Goal: Task Accomplishment & Management: Complete application form

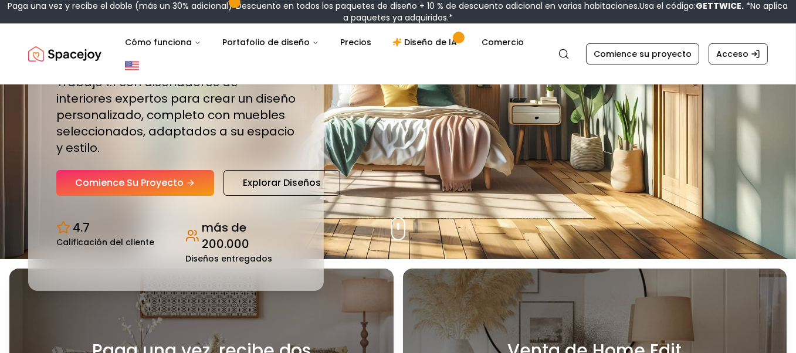
scroll to position [176, 0]
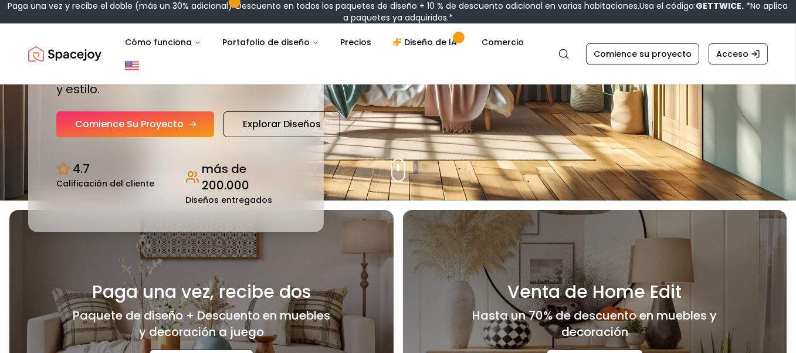
click at [184, 131] on font "Comience su proyecto" at bounding box center [129, 123] width 109 height 13
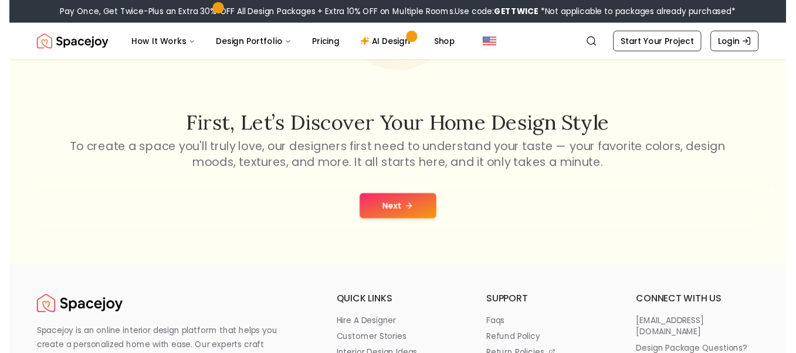
scroll to position [176, 0]
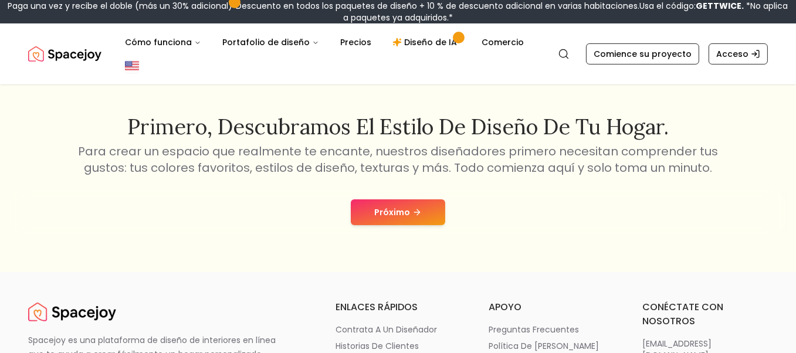
click at [399, 218] on font "Próximo" at bounding box center [392, 213] width 36 height 12
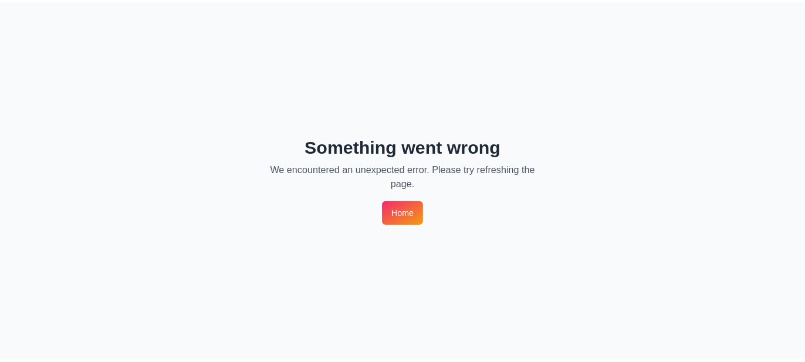
scroll to position [0, 0]
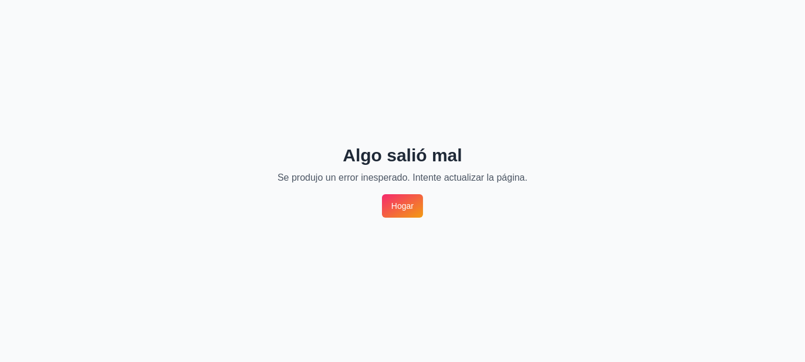
click at [400, 212] on font "Hogar" at bounding box center [402, 206] width 22 height 12
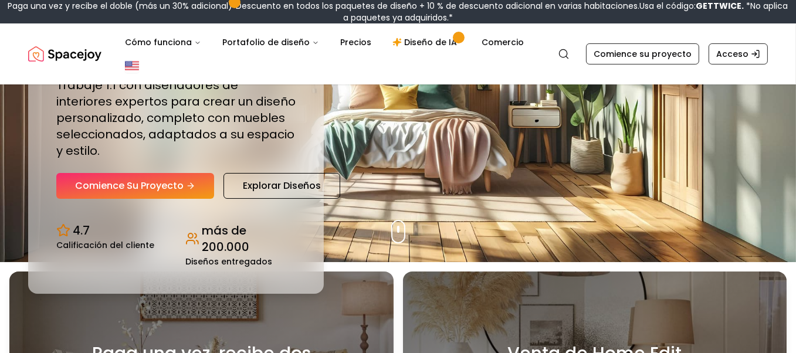
scroll to position [117, 0]
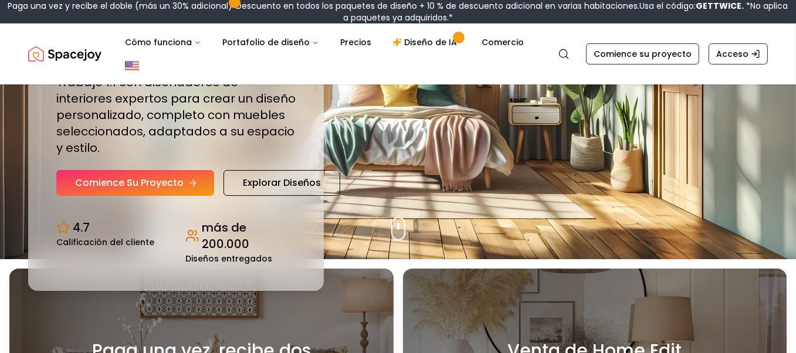
click at [198, 188] on icon "Sección de héroes" at bounding box center [192, 182] width 9 height 9
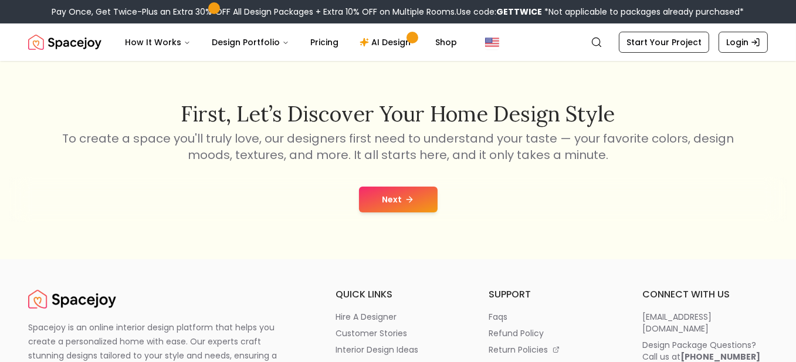
scroll to position [176, 0]
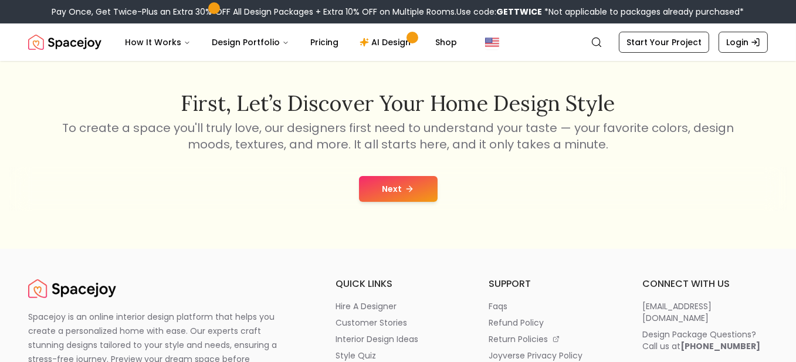
click at [408, 202] on button "Next" at bounding box center [398, 189] width 79 height 26
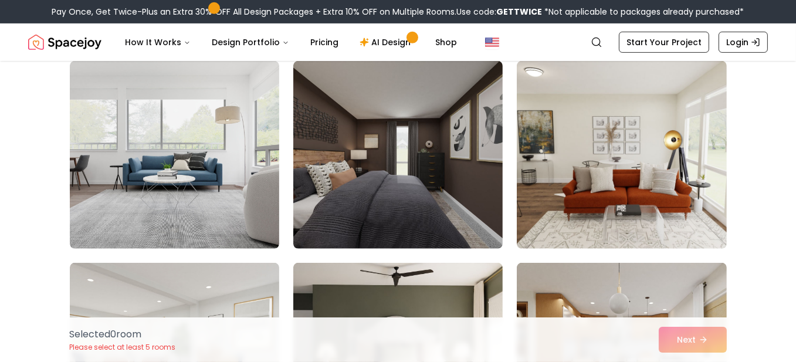
scroll to position [763, 0]
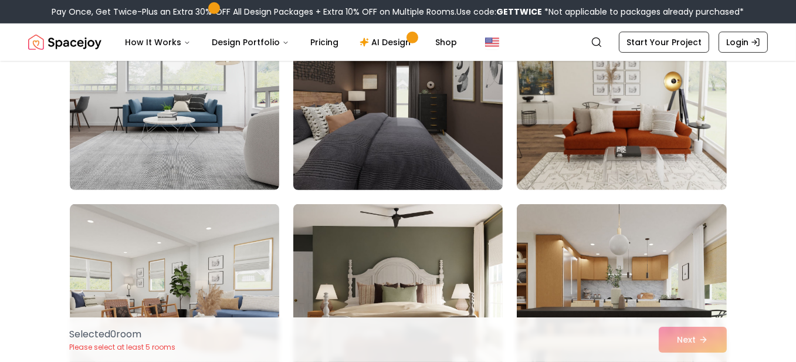
click at [466, 195] on img at bounding box center [398, 96] width 220 height 197
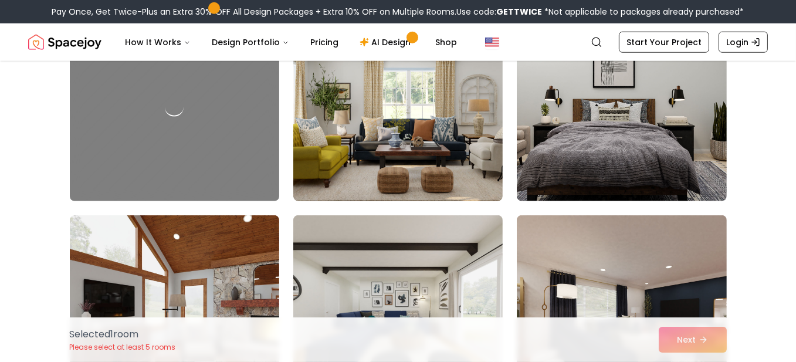
scroll to position [1584, 0]
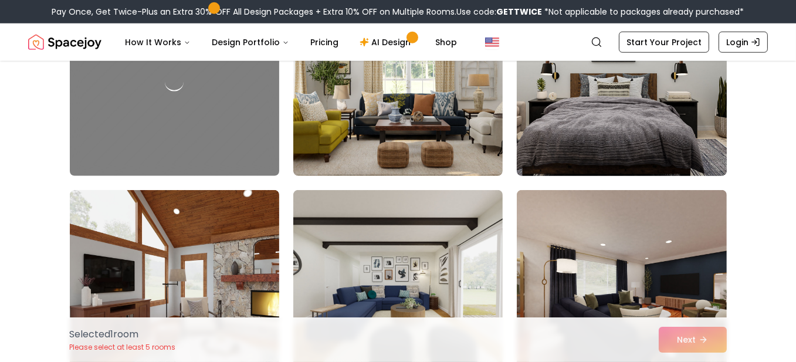
click at [614, 181] on img at bounding box center [622, 82] width 220 height 197
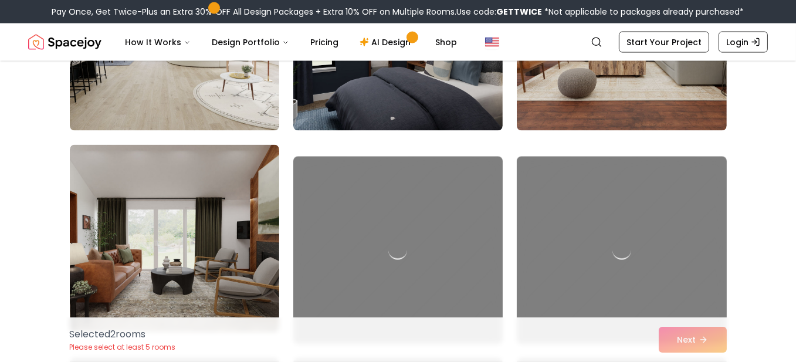
scroll to position [2640, 0]
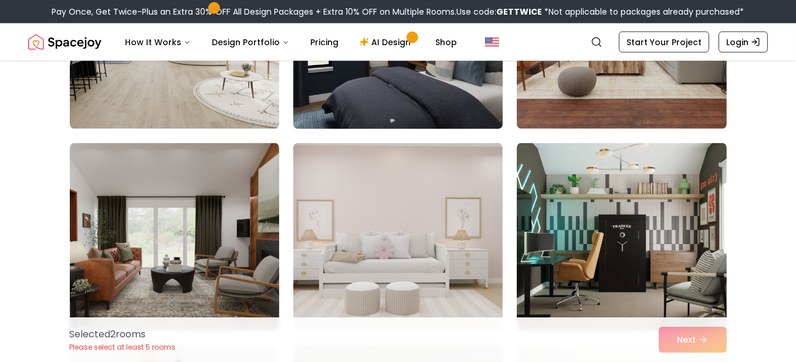
click at [454, 134] on img at bounding box center [398, 35] width 220 height 197
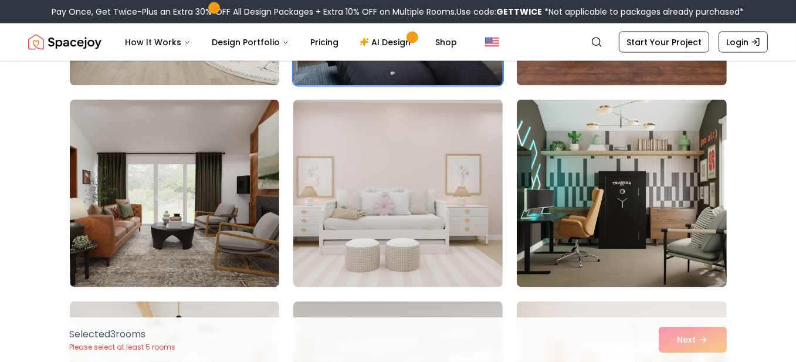
scroll to position [2816, 0]
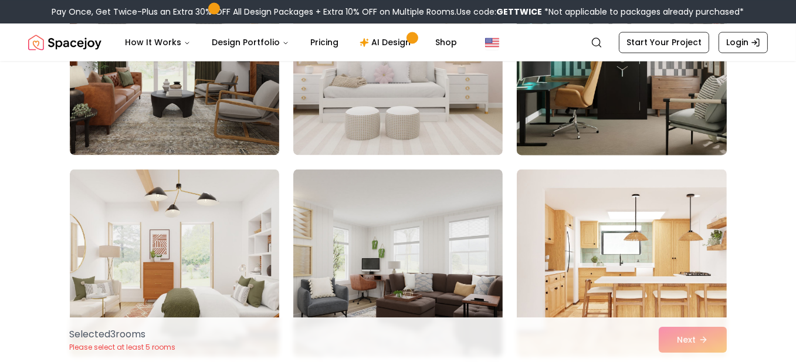
click at [592, 160] on img at bounding box center [622, 60] width 220 height 197
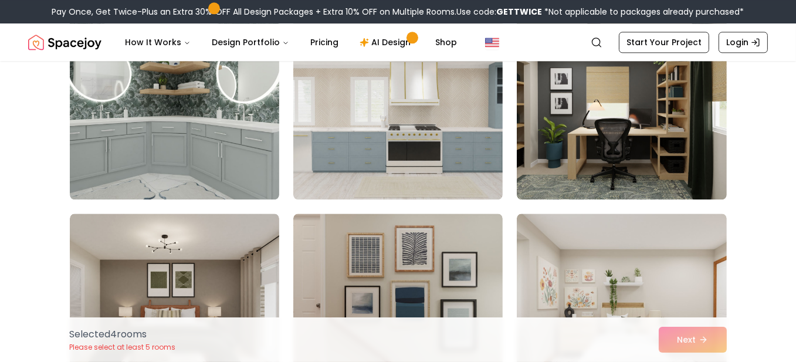
scroll to position [3638, 0]
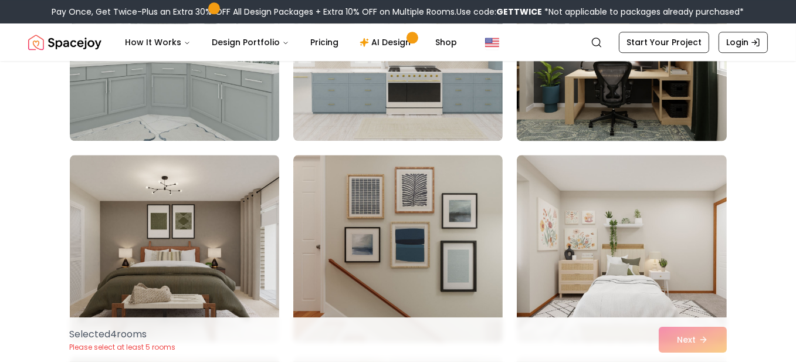
click at [614, 146] on img at bounding box center [622, 46] width 220 height 197
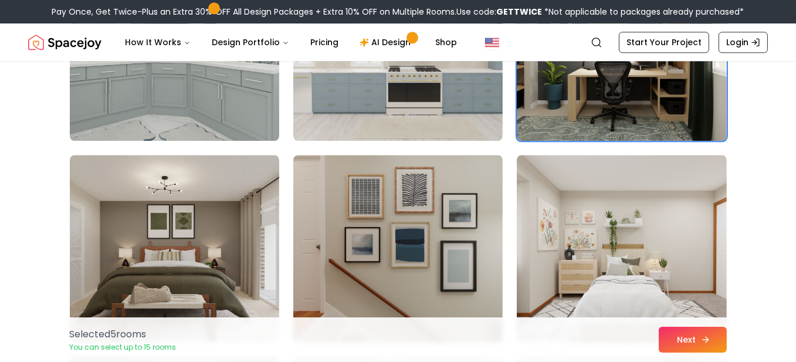
click at [727, 332] on button "Next" at bounding box center [693, 340] width 68 height 26
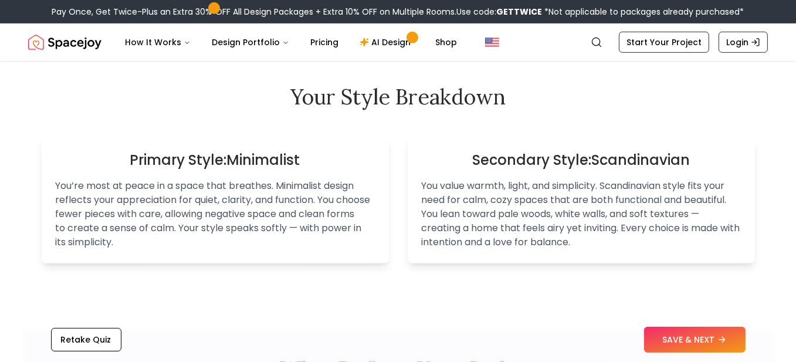
scroll to position [714, 0]
click at [686, 327] on button "SAVE & NEXT" at bounding box center [695, 340] width 102 height 26
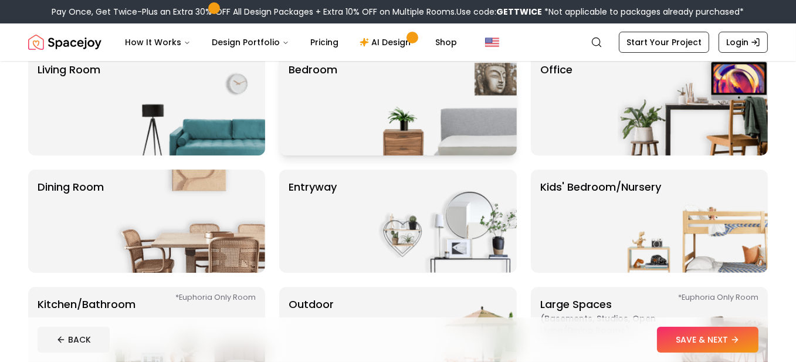
scroll to position [176, 0]
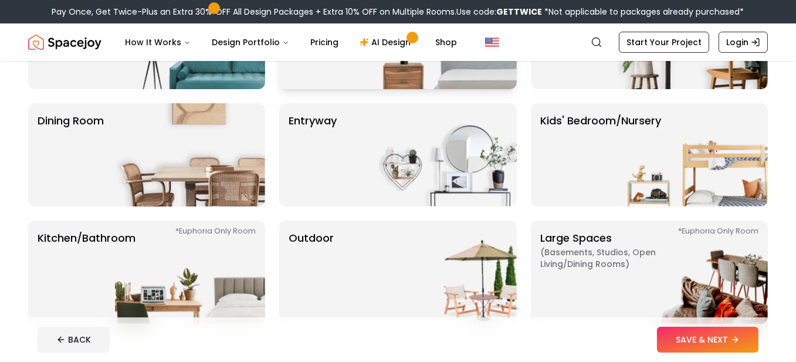
click at [443, 89] on img at bounding box center [442, 37] width 150 height 103
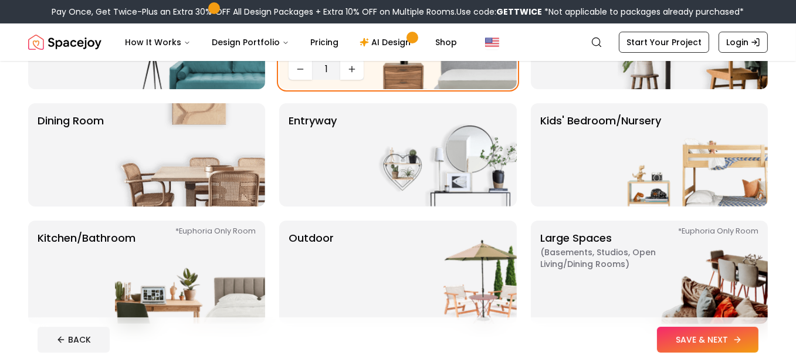
click at [670, 331] on button "SAVE & NEXT" at bounding box center [708, 340] width 102 height 26
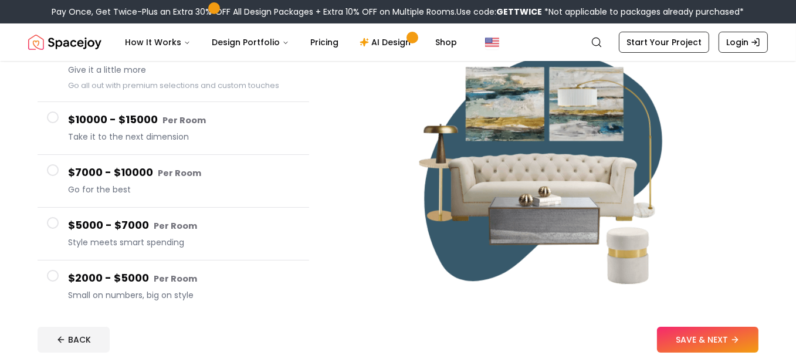
scroll to position [117, 0]
